Goal: Task Accomplishment & Management: Manage account settings

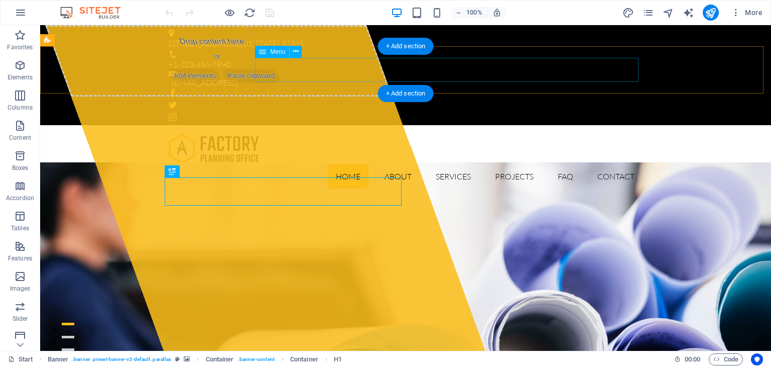
click at [394, 164] on nav "Home About Services Projects FAQ Contact" at bounding box center [406, 176] width 474 height 24
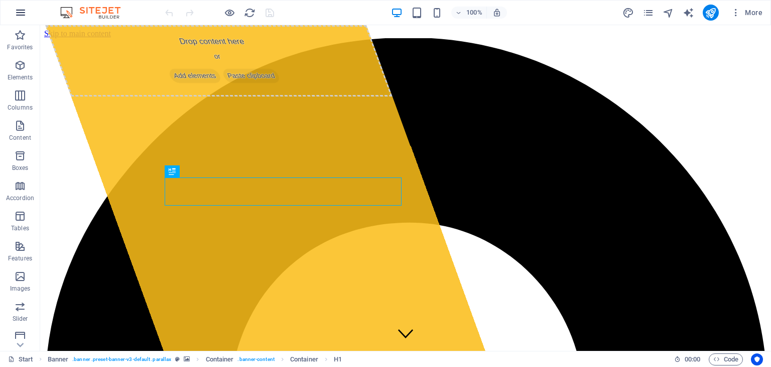
click at [18, 11] on icon "button" at bounding box center [21, 13] width 12 height 12
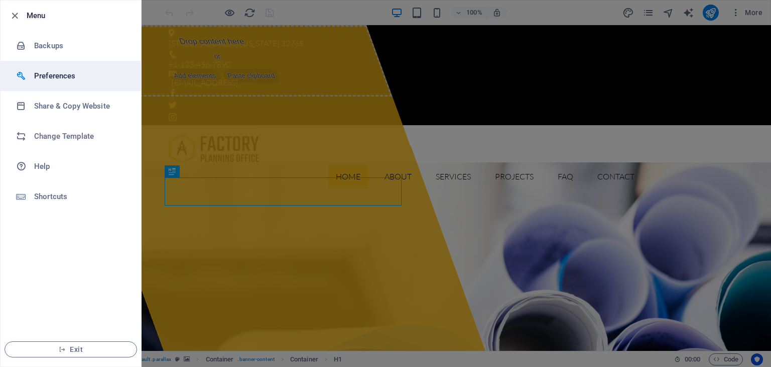
click at [59, 77] on h6 "Preferences" at bounding box center [80, 76] width 93 height 12
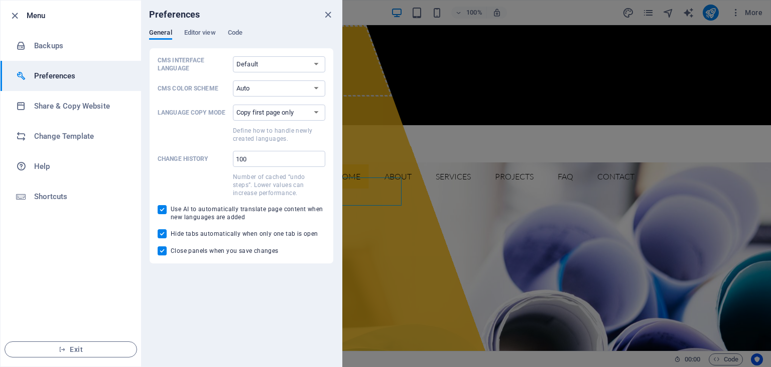
click at [440, 109] on div at bounding box center [385, 183] width 771 height 367
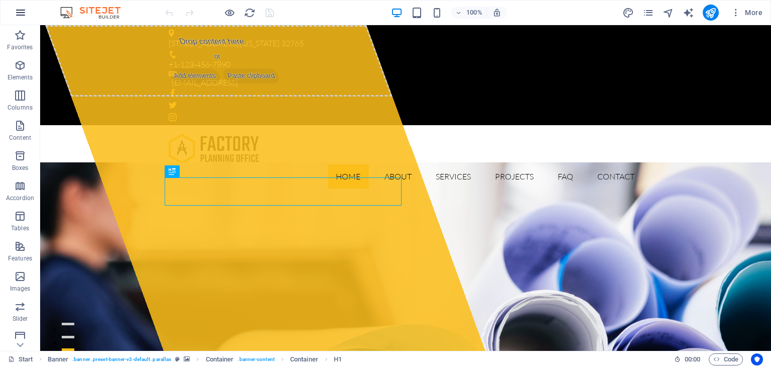
click at [22, 9] on icon "button" at bounding box center [21, 13] width 12 height 12
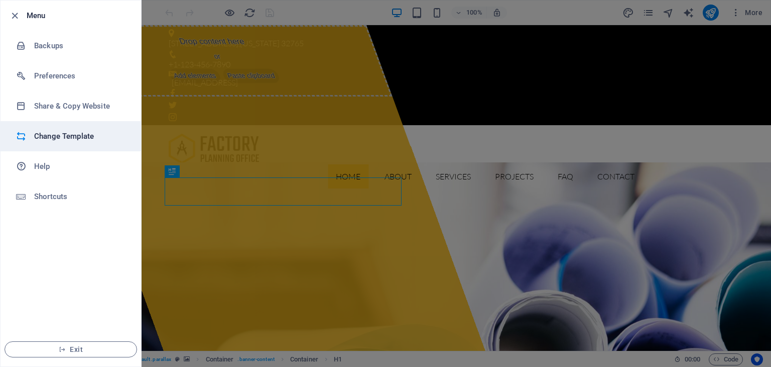
click at [66, 132] on h6 "Change Template" at bounding box center [80, 136] width 93 height 12
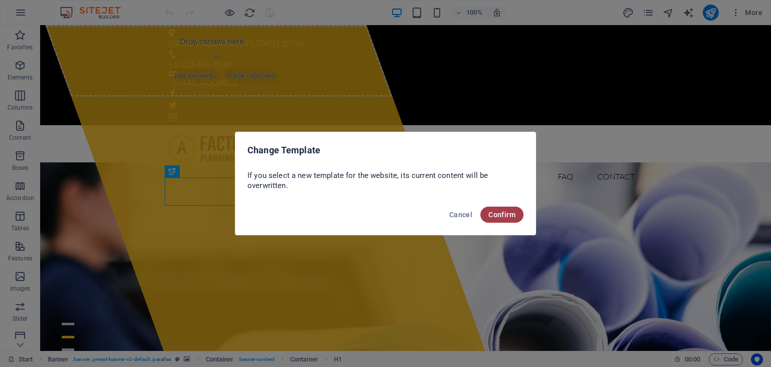
click at [497, 217] on span "Confirm" at bounding box center [502, 214] width 27 height 8
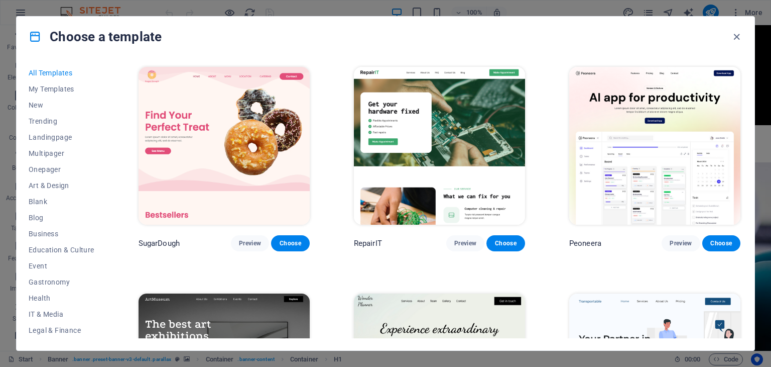
drag, startPoint x: 768, startPoint y: 49, endPoint x: 770, endPoint y: 79, distance: 30.2
click at [764, 81] on div "Choose a template All Templates My Templates New Trending Landingpage Multipage…" at bounding box center [385, 183] width 771 height 367
click at [548, 45] on div "Choose a template" at bounding box center [386, 37] width 738 height 40
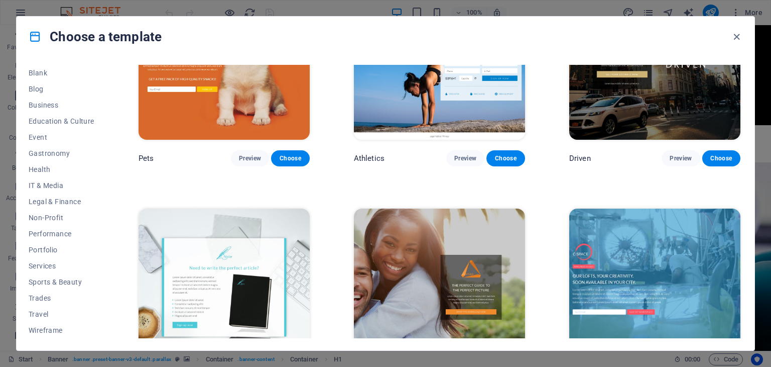
scroll to position [10944, 0]
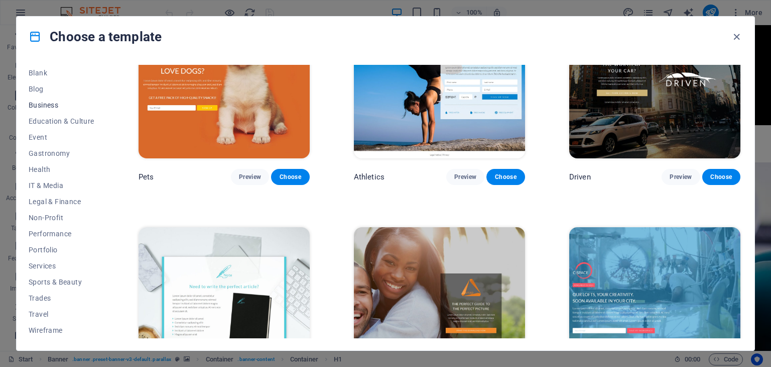
click at [43, 109] on button "Business" at bounding box center [62, 105] width 66 height 16
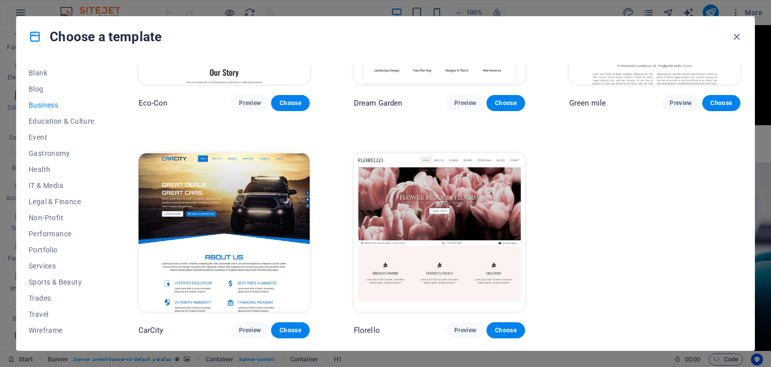
scroll to position [138, 0]
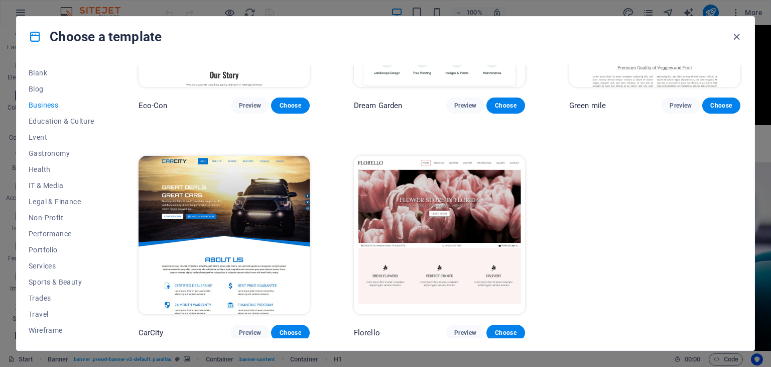
drag, startPoint x: 743, startPoint y: 175, endPoint x: 749, endPoint y: 156, distance: 20.6
click at [743, 141] on div "All Templates My Templates New Trending Landingpage Multipager Onepager Art & D…" at bounding box center [386, 203] width 738 height 293
drag, startPoint x: 743, startPoint y: 173, endPoint x: 741, endPoint y: 141, distance: 32.2
click at [741, 141] on div "All Templates My Templates New Trending Landingpage Multipager Onepager Art & D…" at bounding box center [386, 203] width 738 height 293
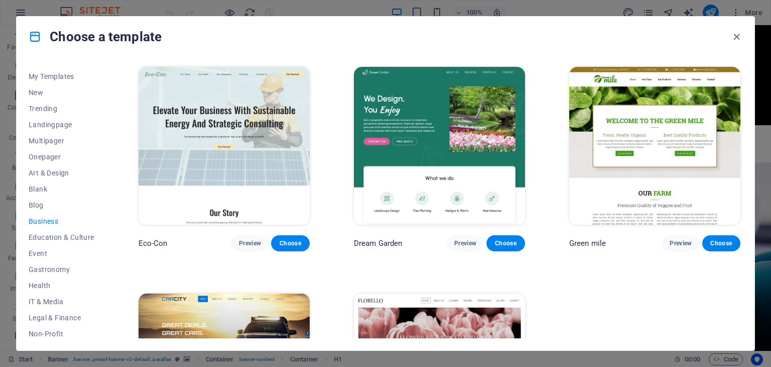
scroll to position [0, 0]
click at [52, 150] on span "Multipager" at bounding box center [62, 153] width 66 height 8
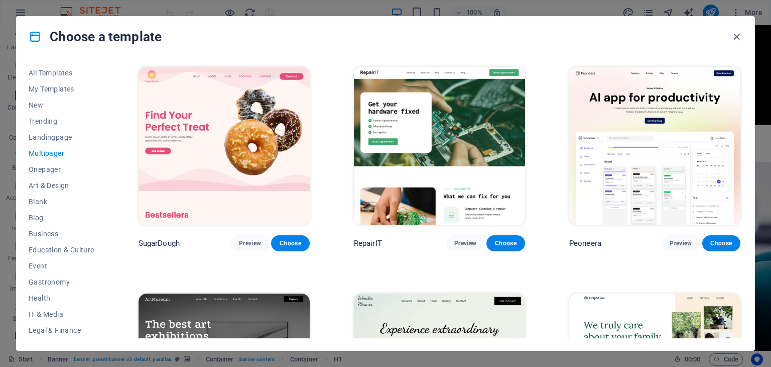
drag, startPoint x: 744, startPoint y: 71, endPoint x: 741, endPoint y: 111, distance: 40.3
click at [741, 111] on div "All Templates My Templates New Trending Landingpage Multipager Onepager Art & D…" at bounding box center [386, 203] width 738 height 293
drag, startPoint x: 741, startPoint y: 81, endPoint x: 734, endPoint y: 145, distance: 64.6
click at [734, 145] on div "All Templates My Templates New Trending Landingpage Multipager Onepager Art & D…" at bounding box center [386, 203] width 738 height 293
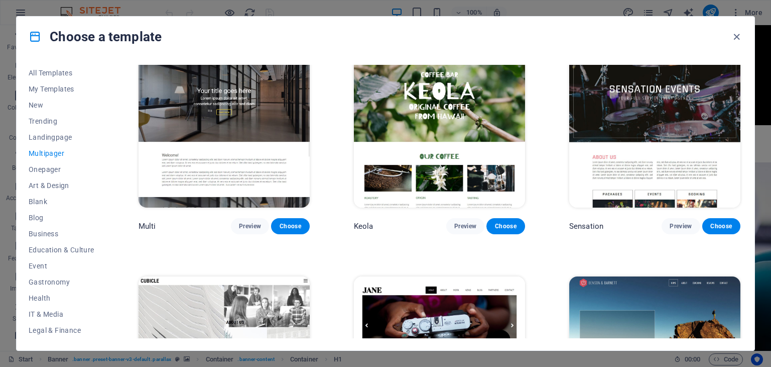
scroll to position [4651, 0]
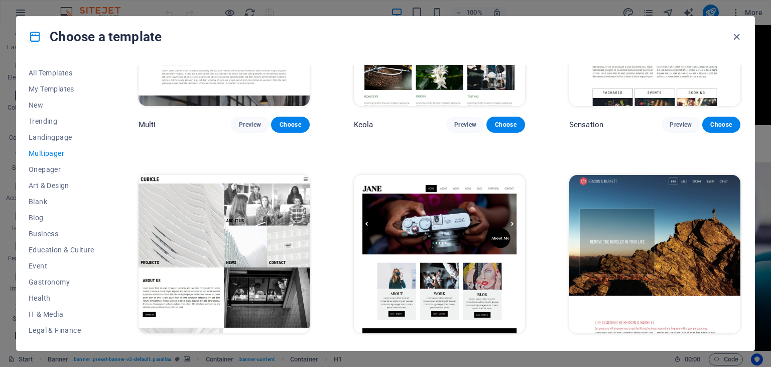
click at [252, 343] on button "Preview" at bounding box center [250, 351] width 38 height 16
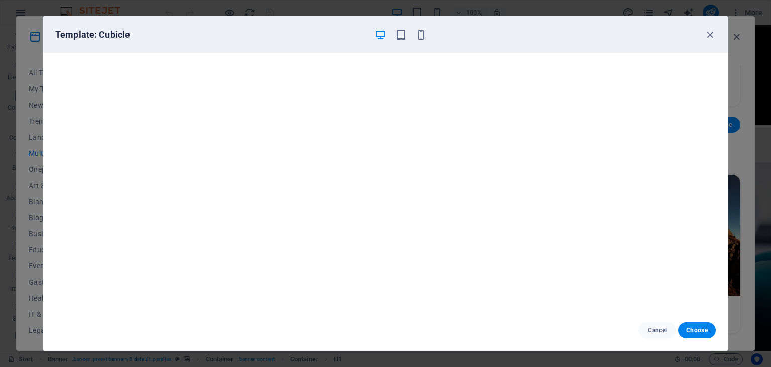
click at [712, 28] on div "Template: Cubicle" at bounding box center [385, 35] width 685 height 36
click at [709, 31] on icon "button" at bounding box center [710, 35] width 12 height 12
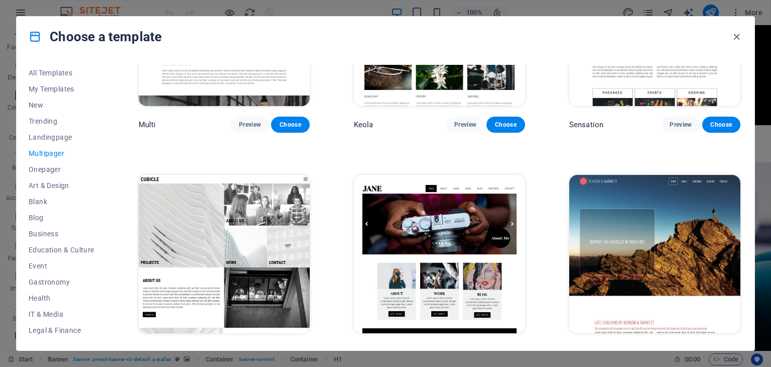
click at [468, 343] on button "Preview" at bounding box center [465, 351] width 38 height 16
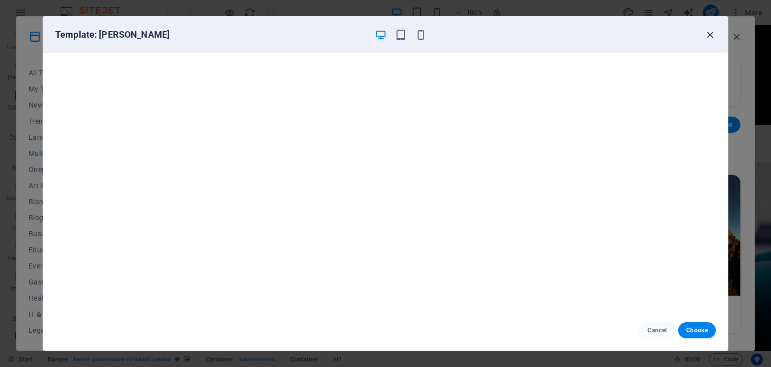
click at [712, 29] on icon "button" at bounding box center [710, 35] width 12 height 12
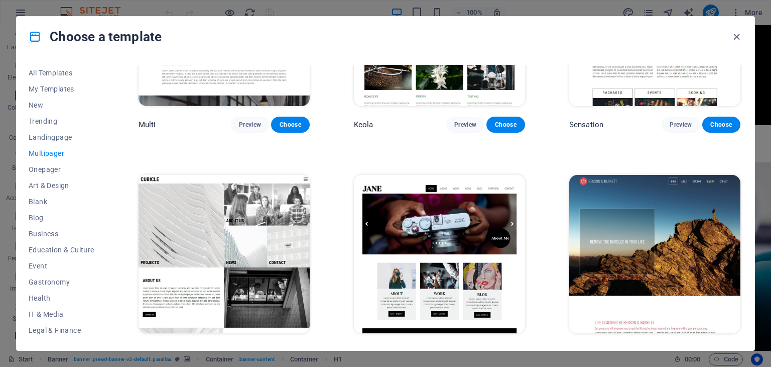
click at [757, 259] on div "Choose a template All Templates My Templates New Trending Landingpage Multipage…" at bounding box center [385, 183] width 771 height 367
drag, startPoint x: 767, startPoint y: 346, endPoint x: 763, endPoint y: 338, distance: 8.8
click at [764, 339] on div "Choose a template All Templates My Templates New Trending Landingpage Multipage…" at bounding box center [385, 183] width 771 height 367
drag, startPoint x: 767, startPoint y: 342, endPoint x: 766, endPoint y: 337, distance: 5.1
click at [766, 337] on div "Choose a template All Templates My Templates New Trending Landingpage Multipage…" at bounding box center [385, 183] width 771 height 367
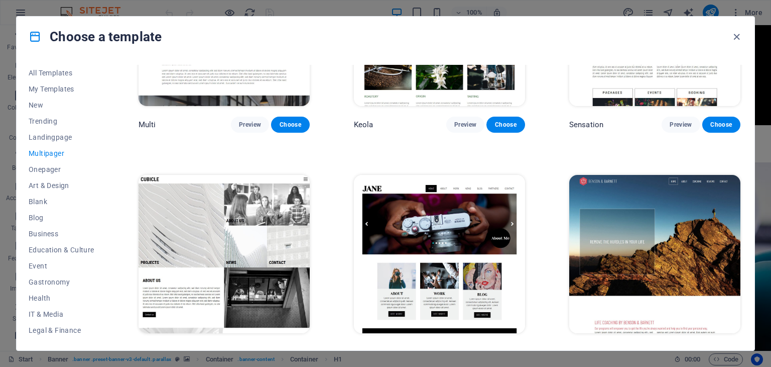
drag, startPoint x: 767, startPoint y: 55, endPoint x: 764, endPoint y: 79, distance: 24.4
click at [764, 79] on div "Choose a template All Templates My Templates New Trending Landingpage Multipage…" at bounding box center [385, 183] width 771 height 367
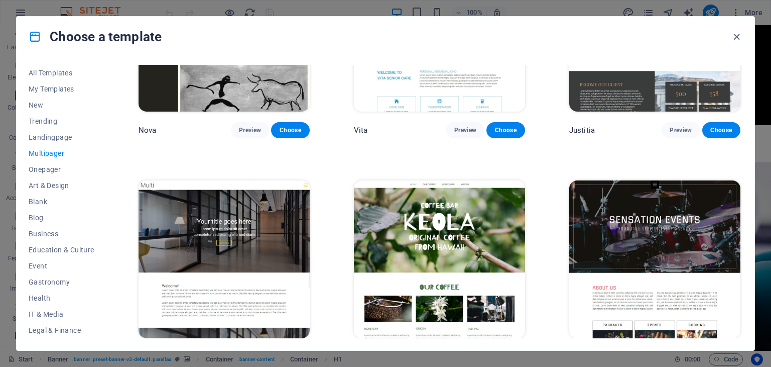
scroll to position [4426, 0]
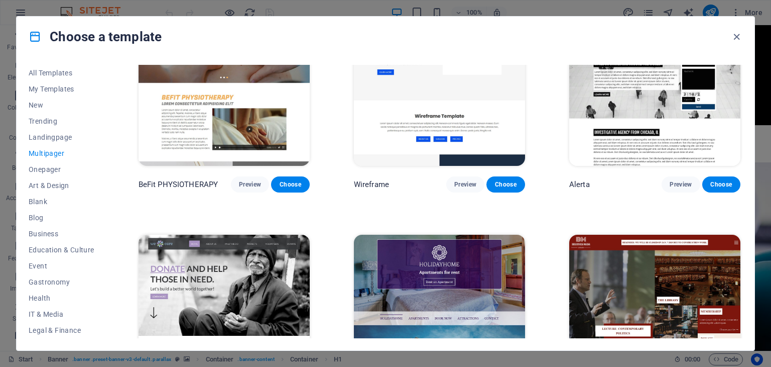
scroll to position [3224, 0]
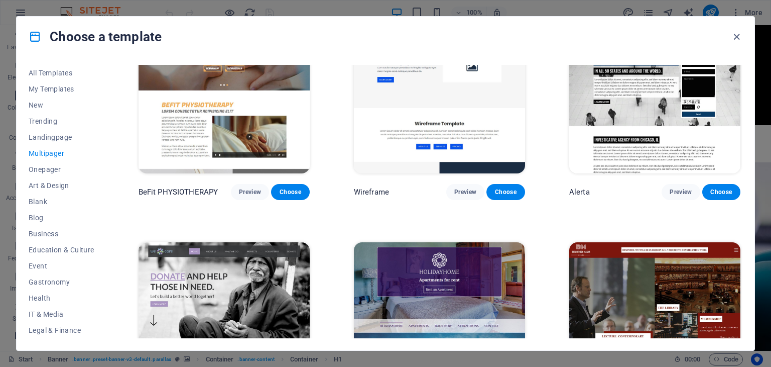
drag, startPoint x: 743, startPoint y: 251, endPoint x: 743, endPoint y: 235, distance: 15.6
click at [743, 235] on div "All Templates My Templates New Trending Landingpage Multipager Onepager Art & D…" at bounding box center [386, 203] width 738 height 293
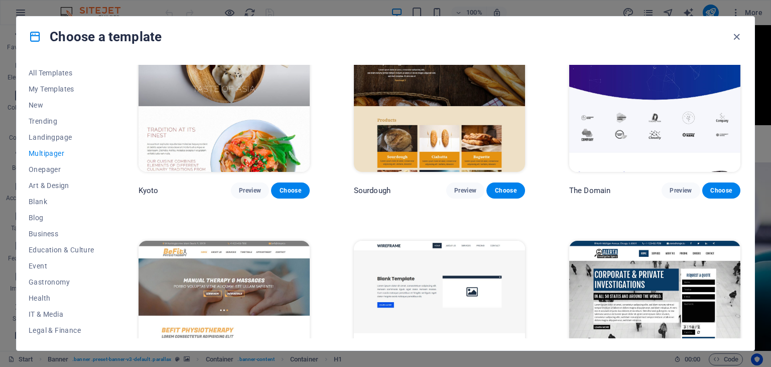
scroll to position [3013, 0]
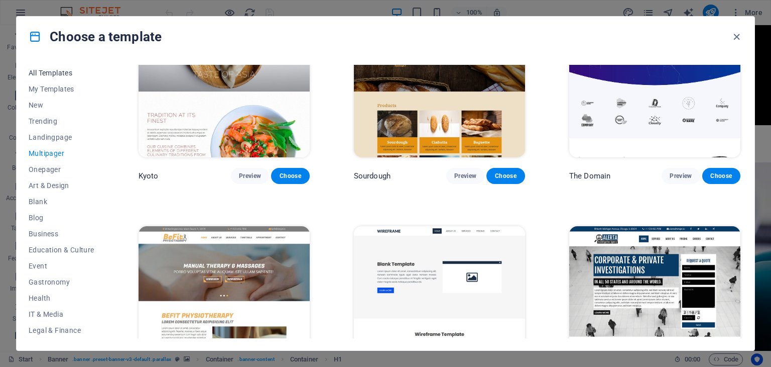
click at [47, 71] on span "All Templates" at bounding box center [62, 73] width 66 height 8
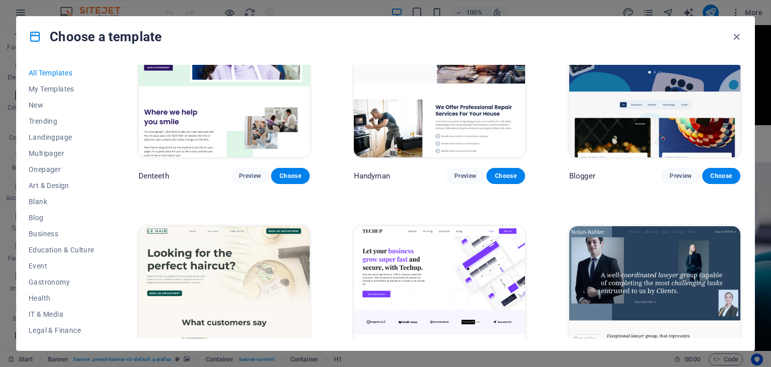
scroll to position [5044, 0]
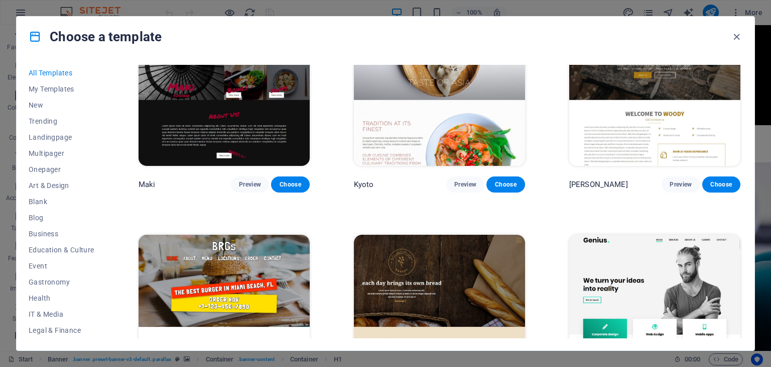
drag, startPoint x: 741, startPoint y: 192, endPoint x: 733, endPoint y: 250, distance: 58.3
click at [733, 250] on div "All Templates My Templates New Trending Landingpage Multipager Onepager Art & D…" at bounding box center [386, 203] width 738 height 293
click at [649, 47] on div "Choose a template" at bounding box center [386, 37] width 738 height 40
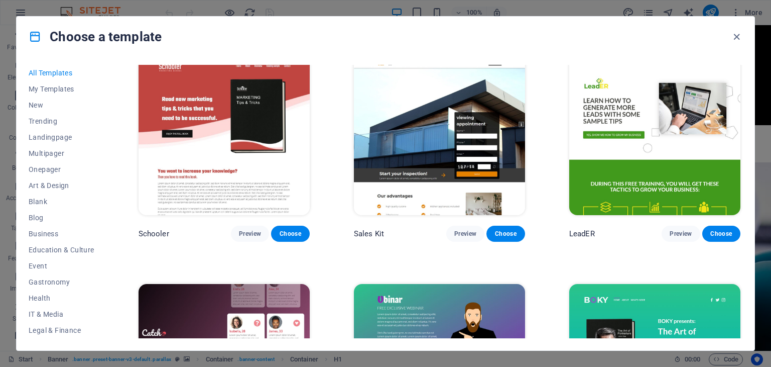
scroll to position [12097, 0]
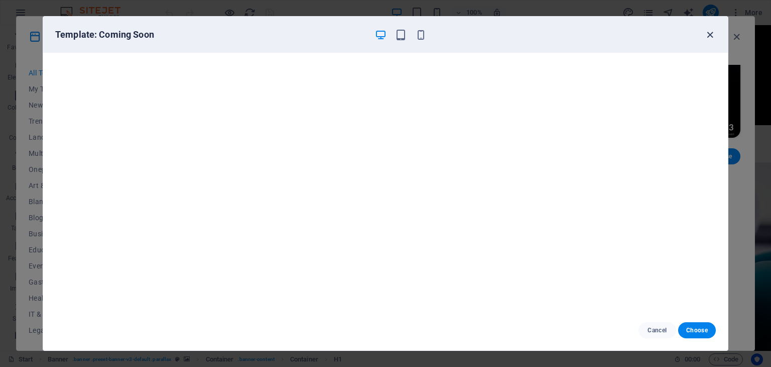
click at [712, 38] on icon "button" at bounding box center [710, 35] width 12 height 12
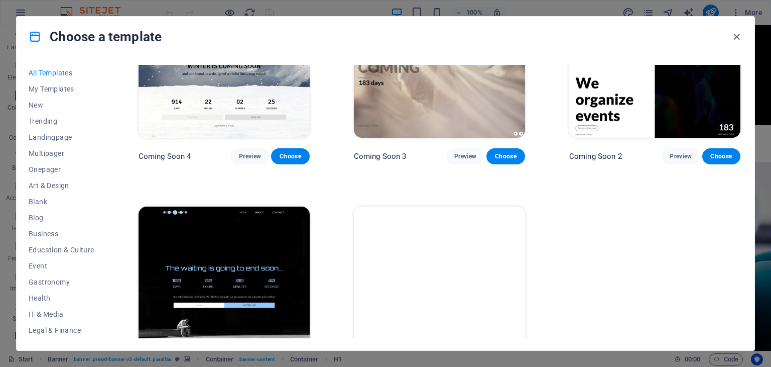
click at [103, 302] on div "All Templates My Templates New Trending Landingpage Multipager Onepager Art & D…" at bounding box center [68, 201] width 78 height 273
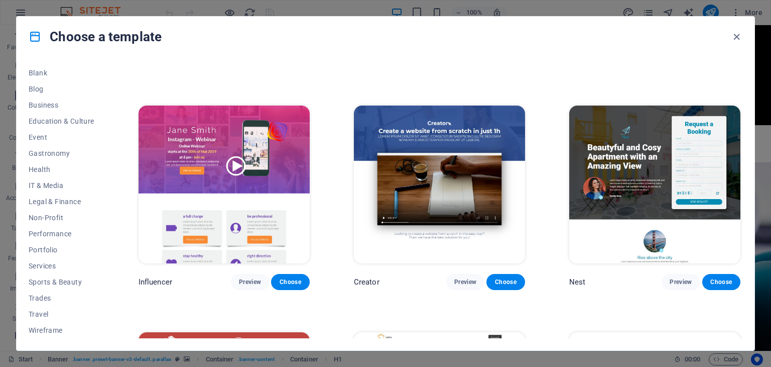
scroll to position [11255, 0]
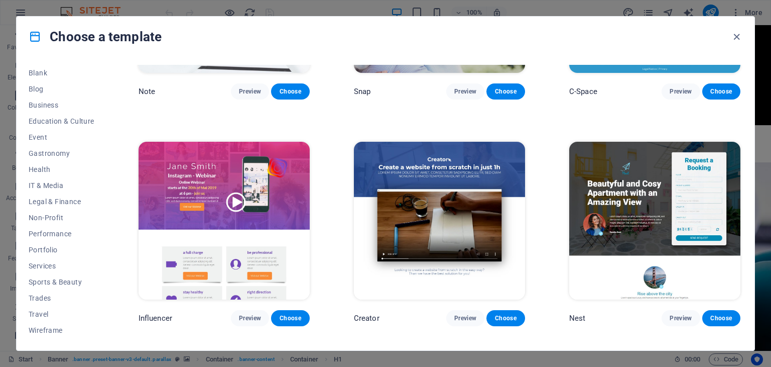
drag, startPoint x: 743, startPoint y: 309, endPoint x: 743, endPoint y: 276, distance: 33.1
click at [743, 276] on div "All Templates My Templates New Trending Landingpage Multipager Onepager Art & D…" at bounding box center [386, 203] width 738 height 293
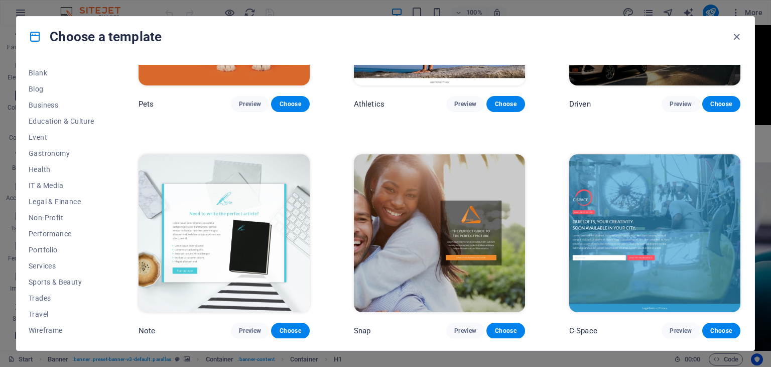
scroll to position [10777, 0]
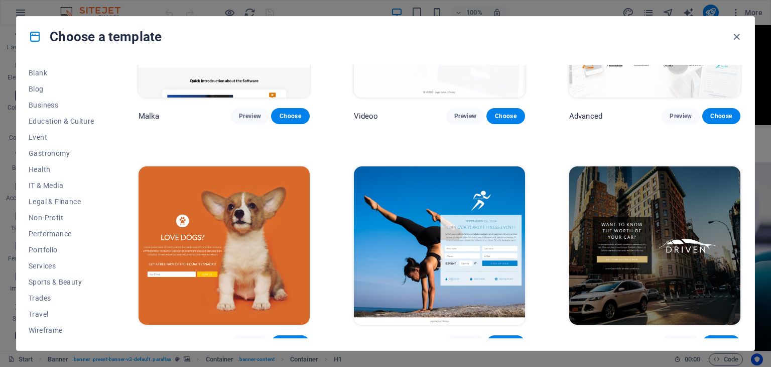
click at [743, 296] on div "All Templates My Templates New Trending Landingpage Multipager Onepager Art & D…" at bounding box center [386, 203] width 738 height 293
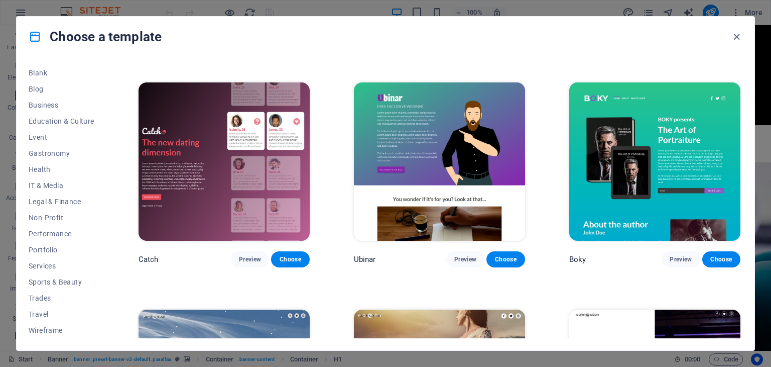
scroll to position [11749, 0]
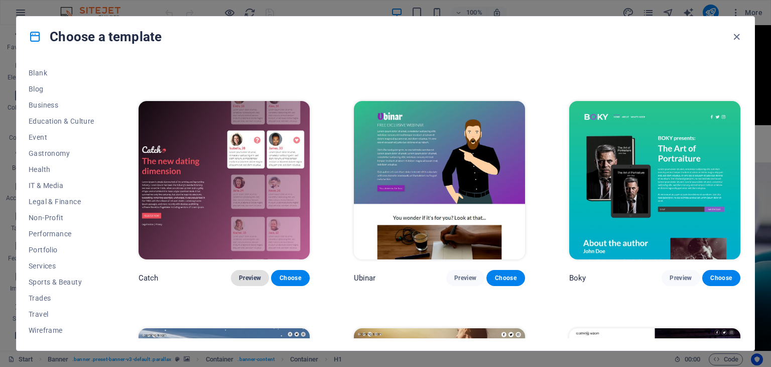
click at [242, 274] on span "Preview" at bounding box center [250, 278] width 22 height 8
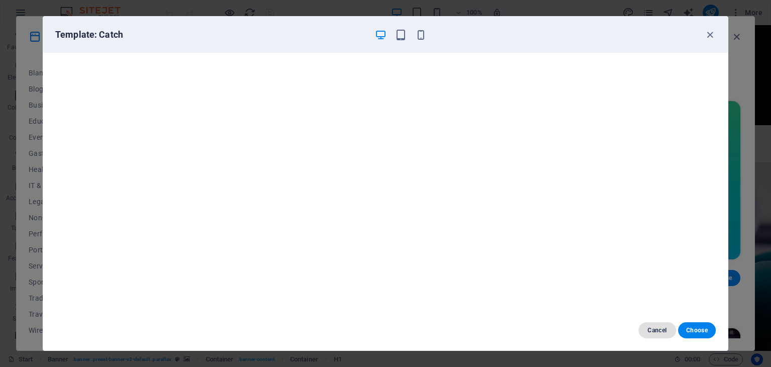
click at [662, 330] on span "Cancel" at bounding box center [658, 330] width 22 height 8
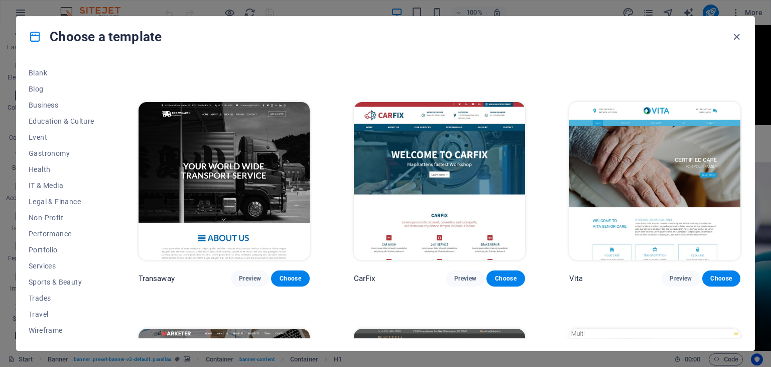
scroll to position [8803, 0]
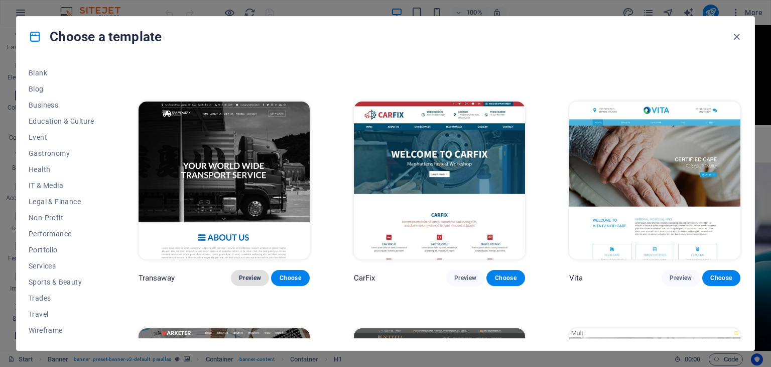
click at [248, 274] on span "Preview" at bounding box center [250, 278] width 22 height 8
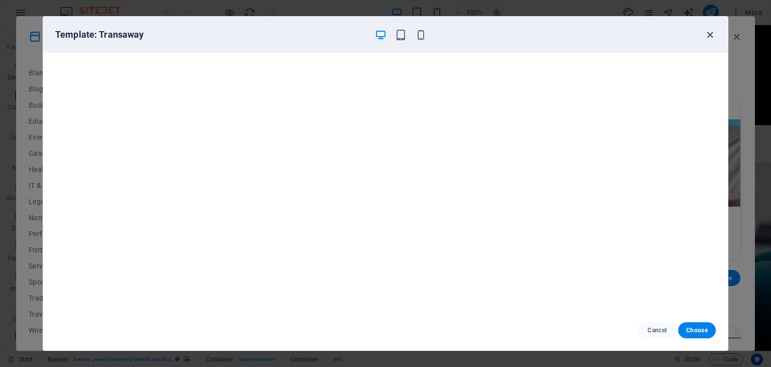
click at [713, 34] on icon "button" at bounding box center [710, 35] width 12 height 12
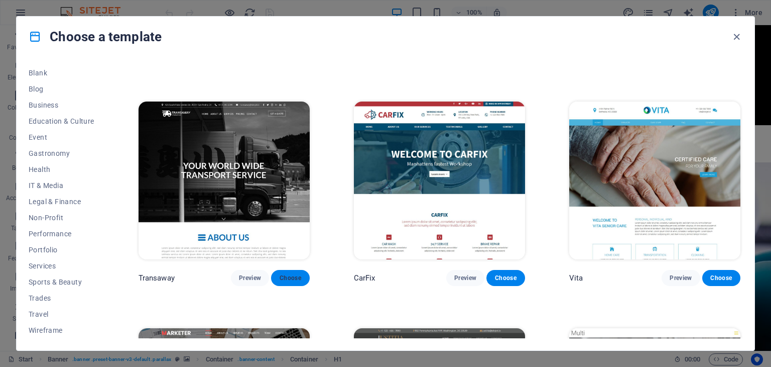
click at [293, 274] on span "Choose" at bounding box center [290, 278] width 22 height 8
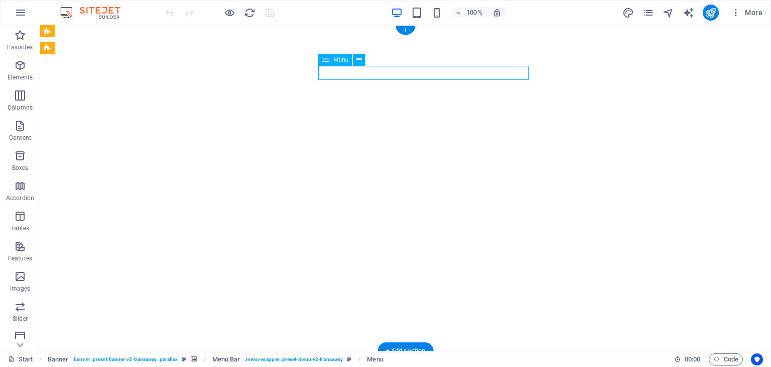
select select
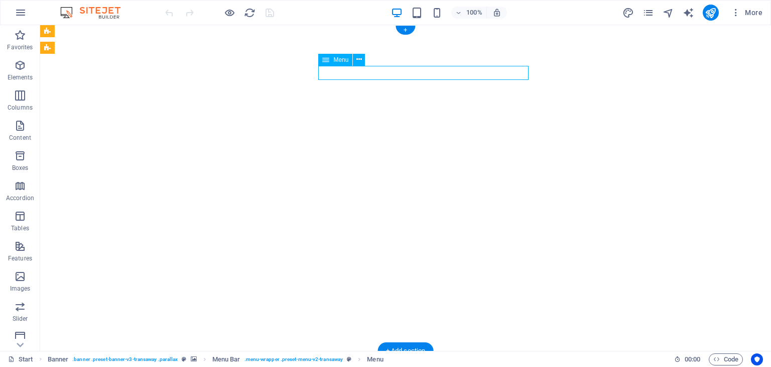
select select
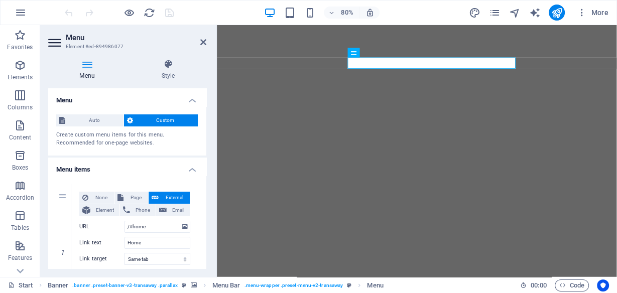
drag, startPoint x: 753, startPoint y: 0, endPoint x: 200, endPoint y: 17, distance: 553.1
click at [200, 17] on div "80% More" at bounding box center [338, 13] width 550 height 16
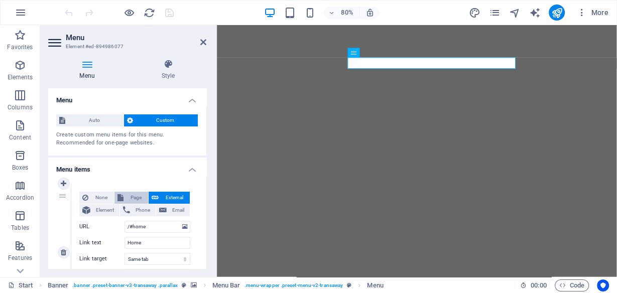
click at [134, 197] on span "Page" at bounding box center [136, 198] width 19 height 12
select select
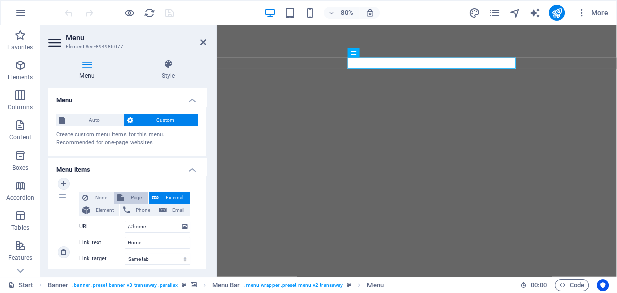
select select
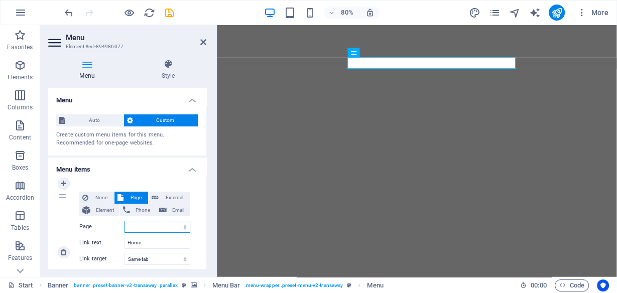
click at [151, 231] on select "Start Subpage Legal Notice Privacy" at bounding box center [158, 227] width 66 height 12
select select "1"
click at [125, 221] on select "Start Subpage Legal Notice Privacy" at bounding box center [158, 227] width 66 height 12
select select
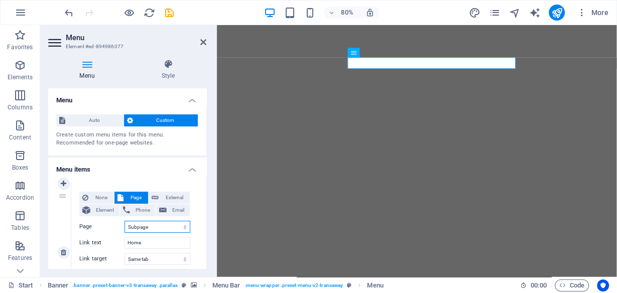
select select
click at [86, 66] on icon at bounding box center [87, 64] width 78 height 10
click at [148, 242] on input "Home" at bounding box center [158, 243] width 66 height 12
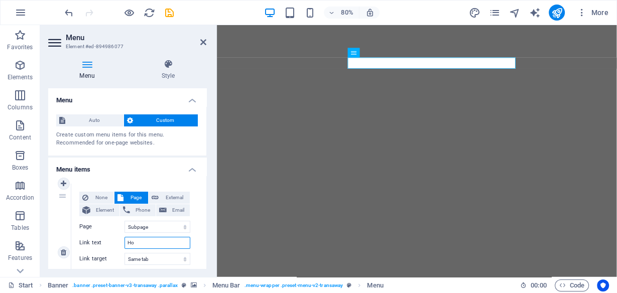
type input "H"
select select
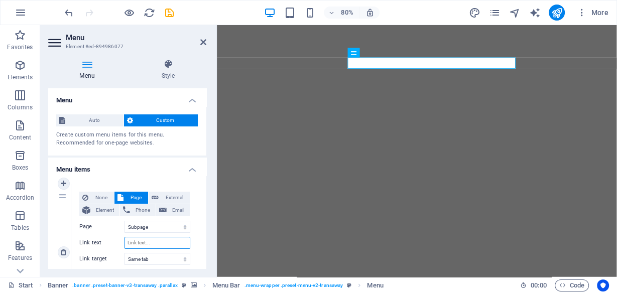
select select
click at [148, 242] on input "Link text" at bounding box center [158, 243] width 66 height 12
type input "w"
select select
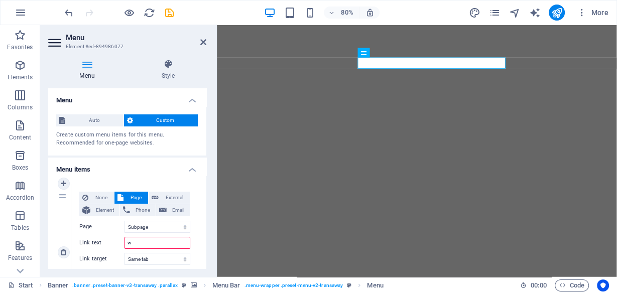
select select
type input "wave"
select select
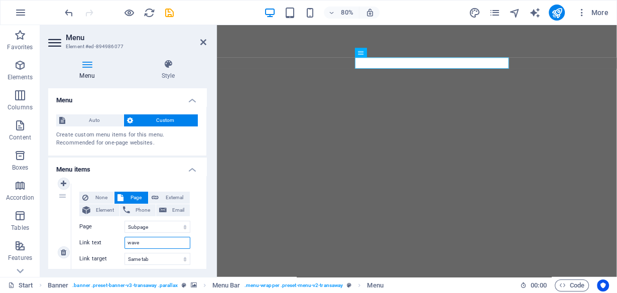
select select
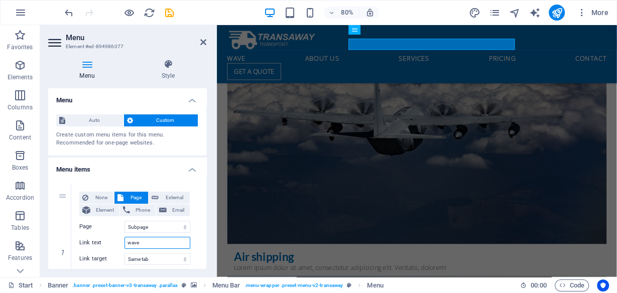
scroll to position [4491, 0]
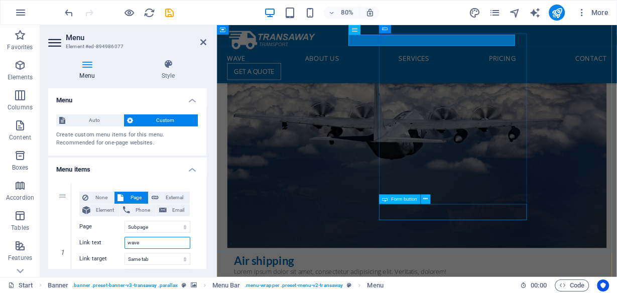
type input "wave"
click div "Submit"
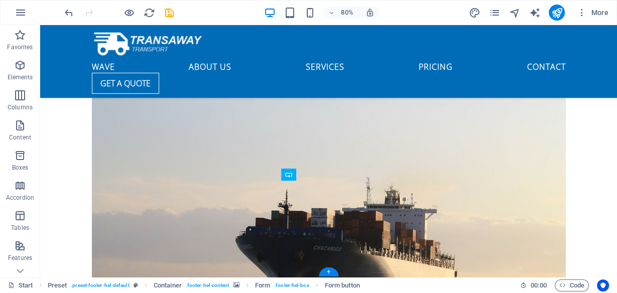
scroll to position [4296, 0]
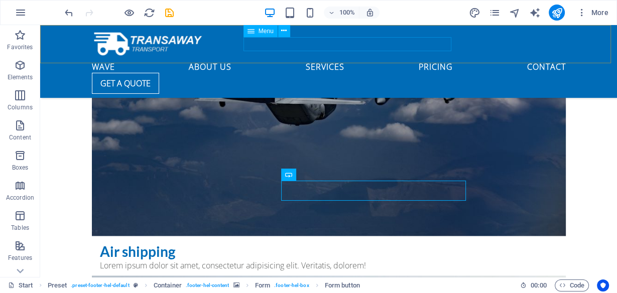
click at [343, 59] on nav "wave About us Services Pricing Contact" at bounding box center [329, 66] width 474 height 14
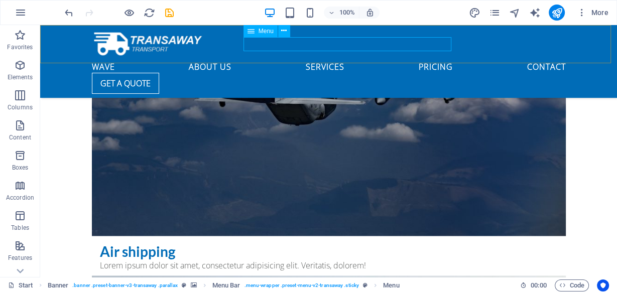
click at [253, 59] on nav "wave About us Services Pricing Contact" at bounding box center [329, 66] width 474 height 14
click at [263, 33] on span "Menu" at bounding box center [266, 31] width 15 height 6
click at [285, 30] on icon at bounding box center [284, 31] width 6 height 11
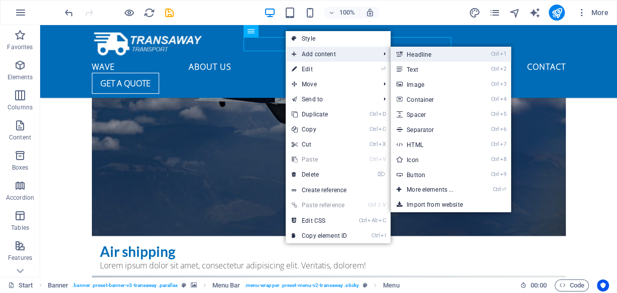
click at [425, 54] on link "Ctrl 1 Headline" at bounding box center [432, 54] width 83 height 15
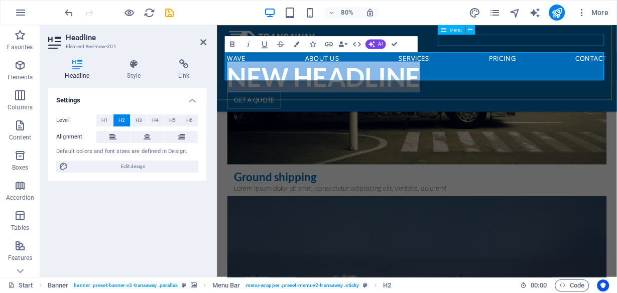
click at [508, 59] on nav "wave About us Services Pricing Contact" at bounding box center [467, 66] width 474 height 14
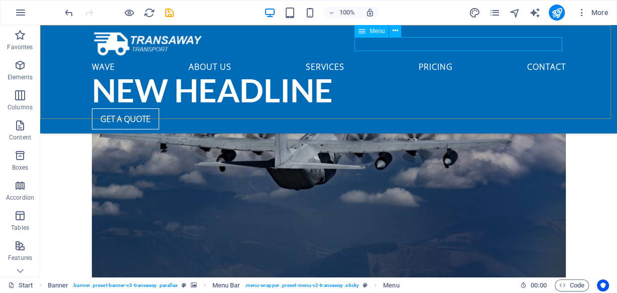
click at [370, 59] on nav "wave About us Services Pricing Contact" at bounding box center [329, 66] width 474 height 14
select select "1"
select select
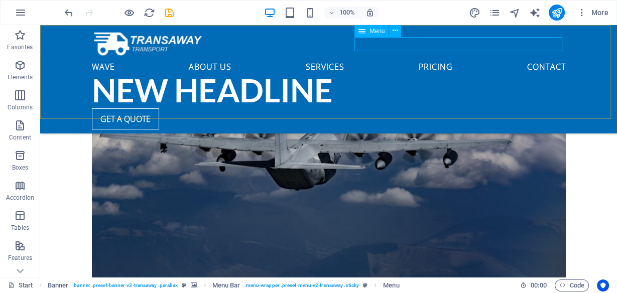
select select
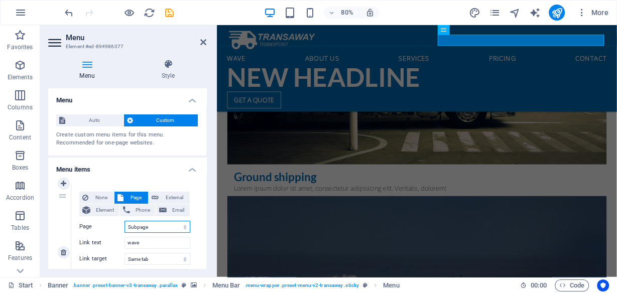
click at [147, 227] on select "Start Subpage Legal Notice Privacy" at bounding box center [158, 227] width 66 height 12
click at [149, 227] on select "Start Subpage Legal Notice Privacy" at bounding box center [158, 227] width 66 height 12
click at [172, 201] on span "External" at bounding box center [174, 198] width 25 height 12
select select "blank"
select select
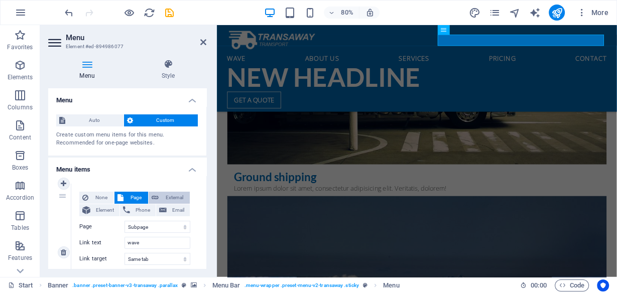
select select
click at [136, 199] on span "Page" at bounding box center [136, 198] width 19 height 12
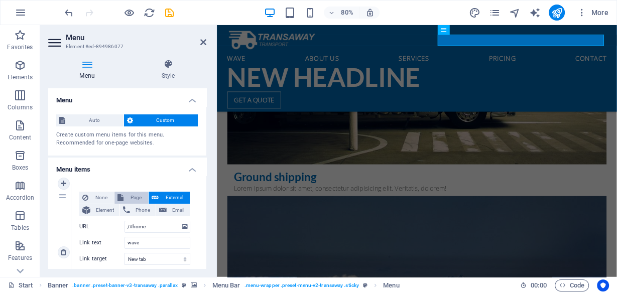
select select
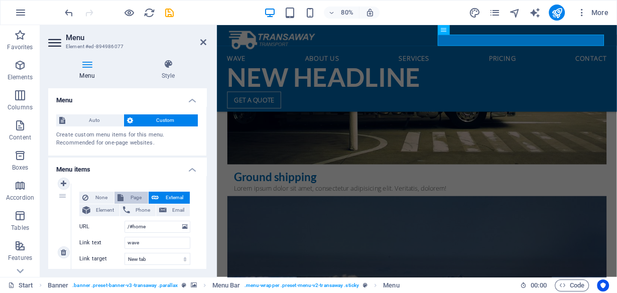
select select
click at [63, 186] on icon at bounding box center [64, 183] width 6 height 7
select select
select select "1"
type input "wave"
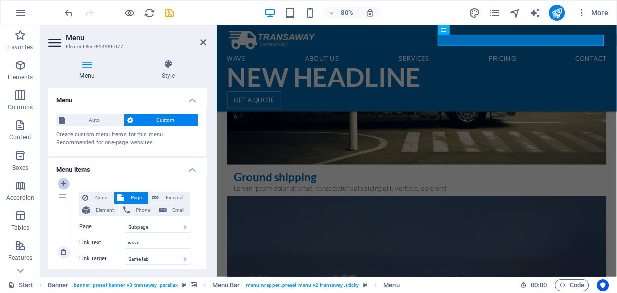
select select
type input "/#about-us"
type input "About us"
select select
type input "/#services"
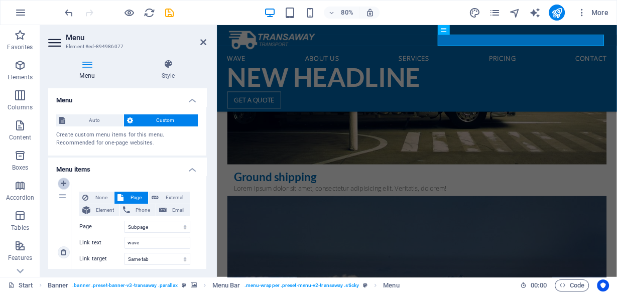
type input "Services"
select select
type input "/#pricing"
type input "Pricing"
select select
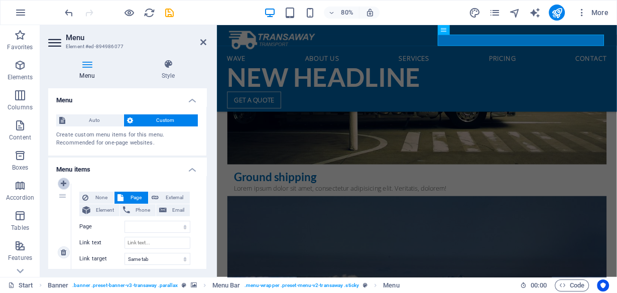
select select
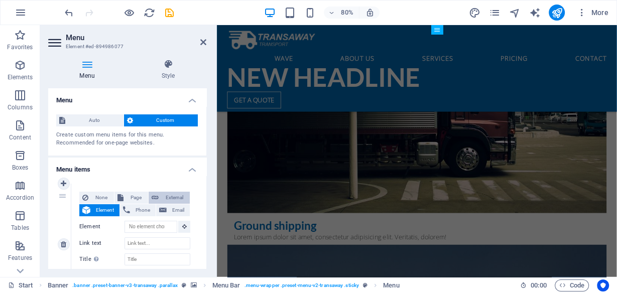
scroll to position [4202, 0]
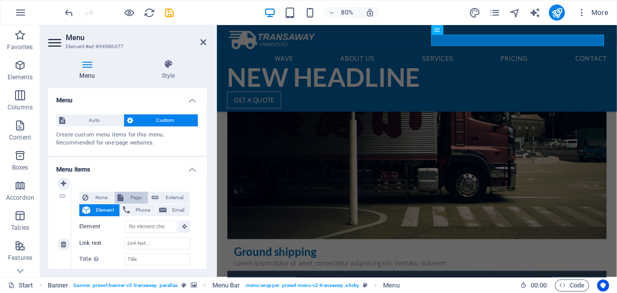
click at [135, 195] on span "Page" at bounding box center [136, 198] width 19 height 12
select select
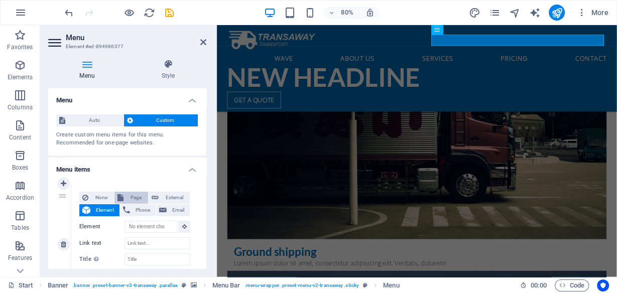
select select
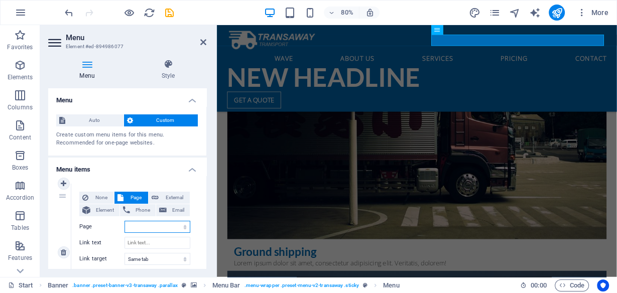
click at [135, 225] on select "Start Subpage Legal Notice Privacy" at bounding box center [158, 227] width 66 height 12
select select "0"
click at [125, 221] on select "Start Subpage Legal Notice Privacy" at bounding box center [158, 227] width 66 height 12
select select
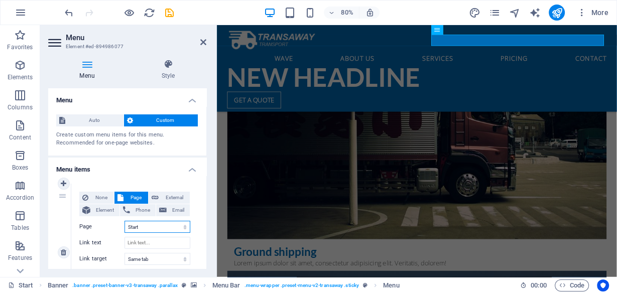
select select
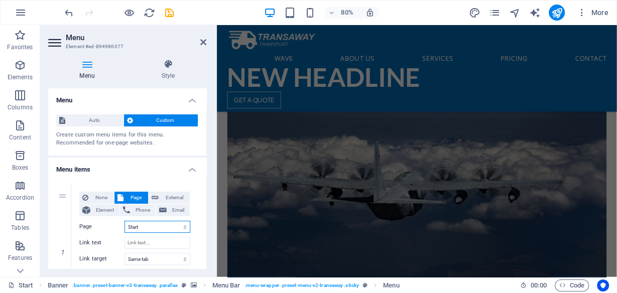
scroll to position [4496, 0]
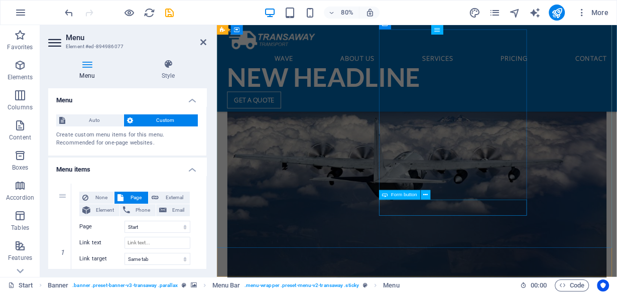
click div "Submit"
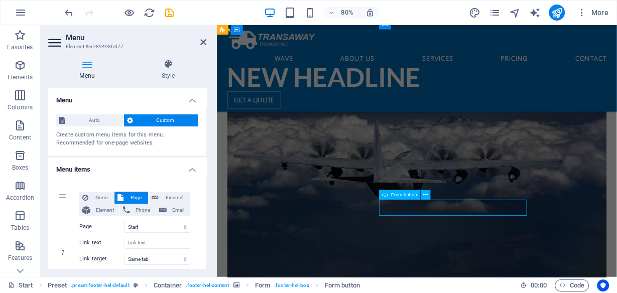
scroll to position [4318, 0]
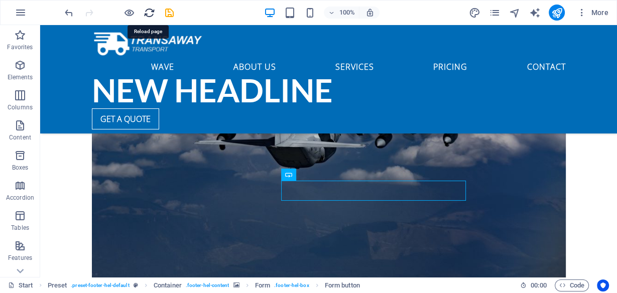
click at [147, 13] on icon "reload" at bounding box center [150, 13] width 12 height 12
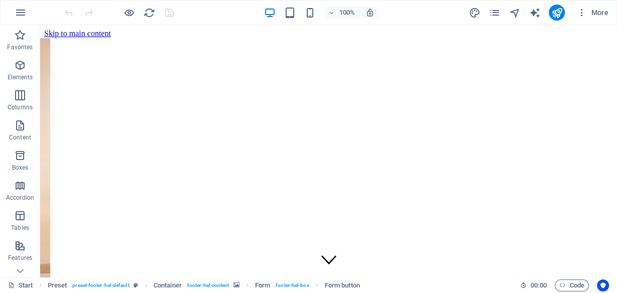
scroll to position [0, 0]
